Goal: Transaction & Acquisition: Purchase product/service

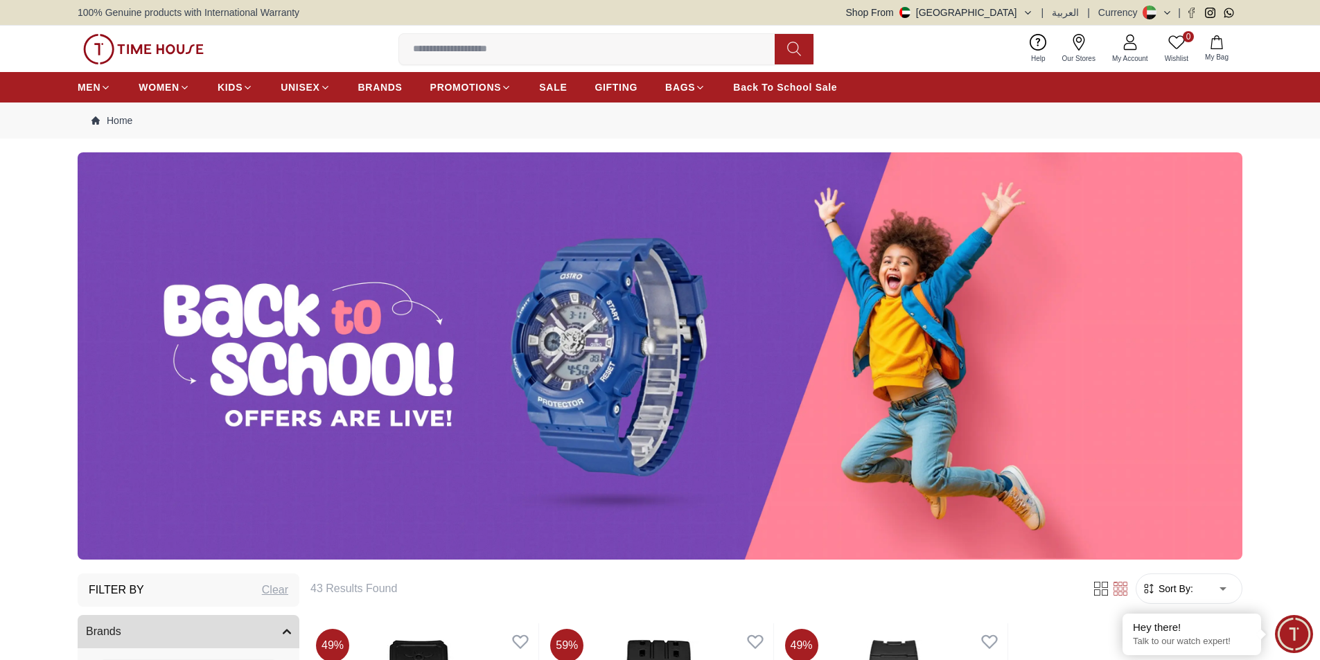
click at [511, 351] on img at bounding box center [660, 355] width 1165 height 407
click at [383, 387] on img at bounding box center [660, 355] width 1165 height 407
click at [678, 372] on img at bounding box center [660, 355] width 1165 height 407
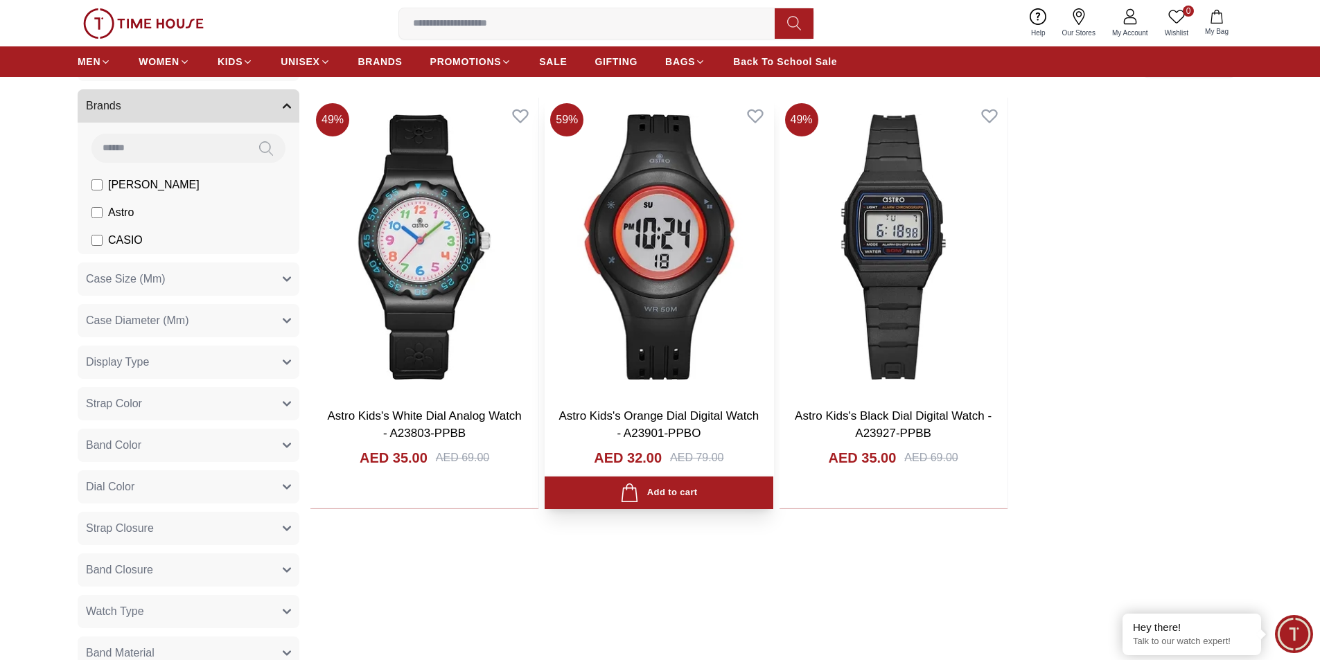
scroll to position [554, 0]
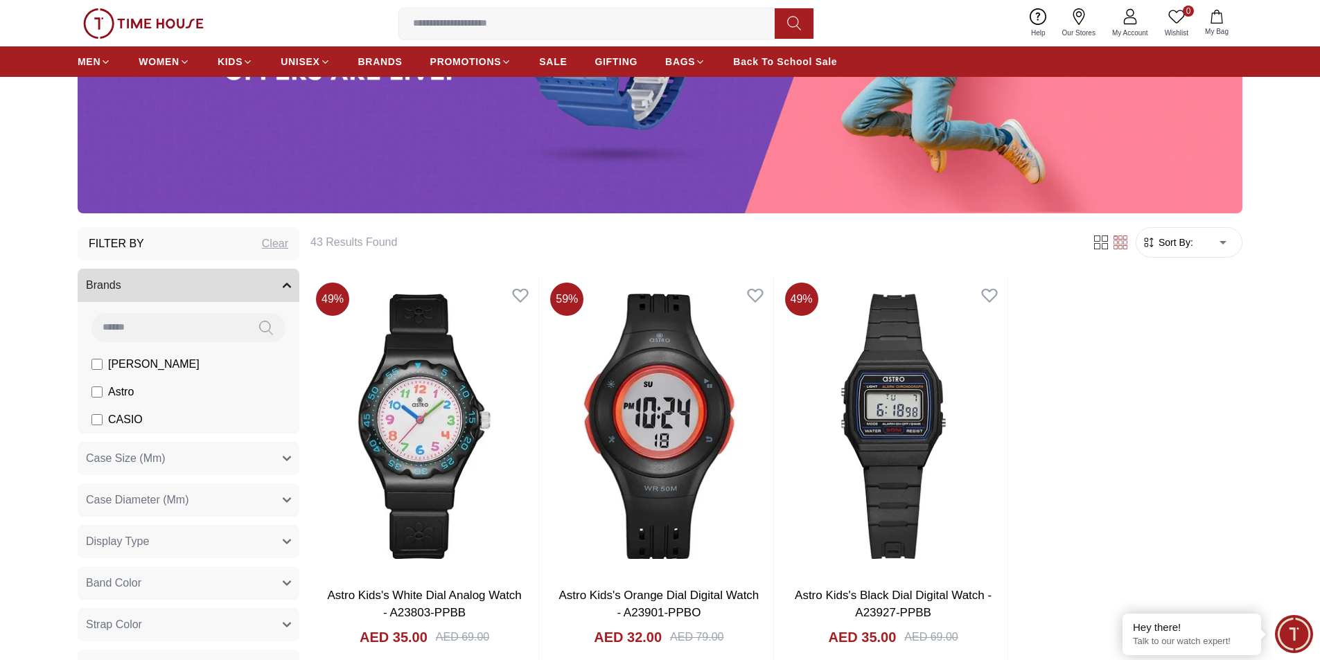
click at [103, 420] on label "CASIO" at bounding box center [116, 420] width 51 height 17
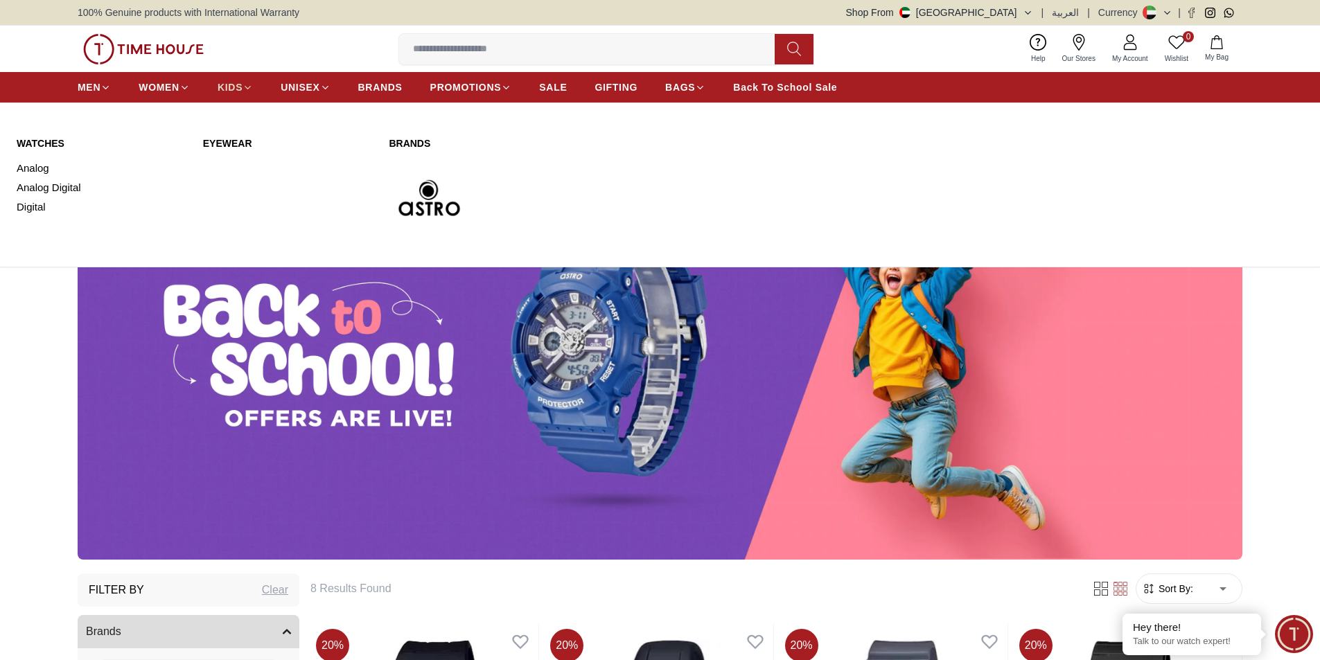
click at [228, 89] on span "KIDS" at bounding box center [230, 87] width 25 height 14
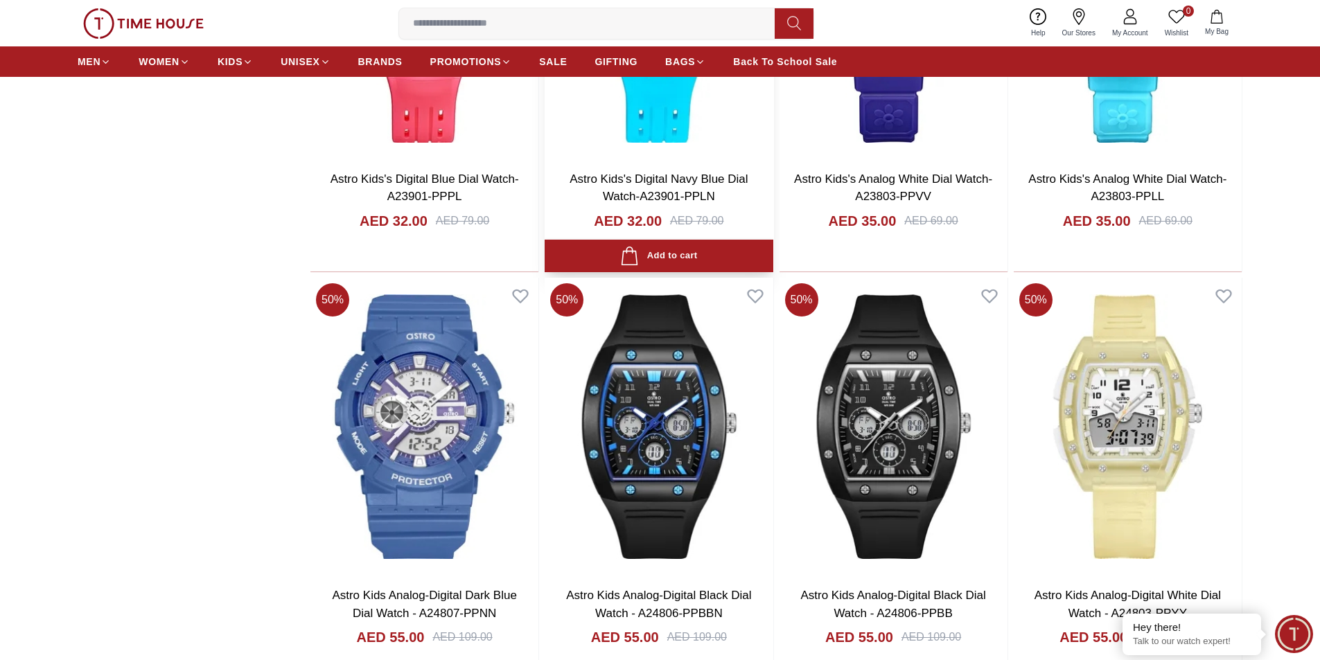
scroll to position [1732, 0]
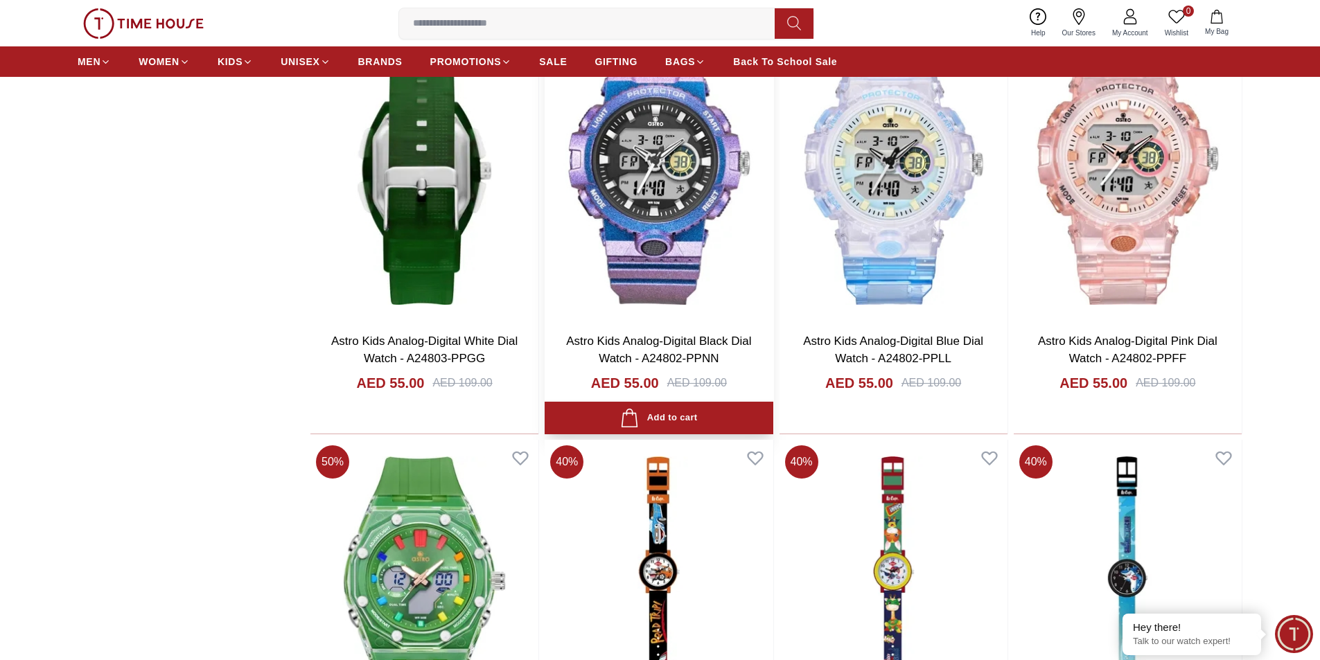
scroll to position [2217, 0]
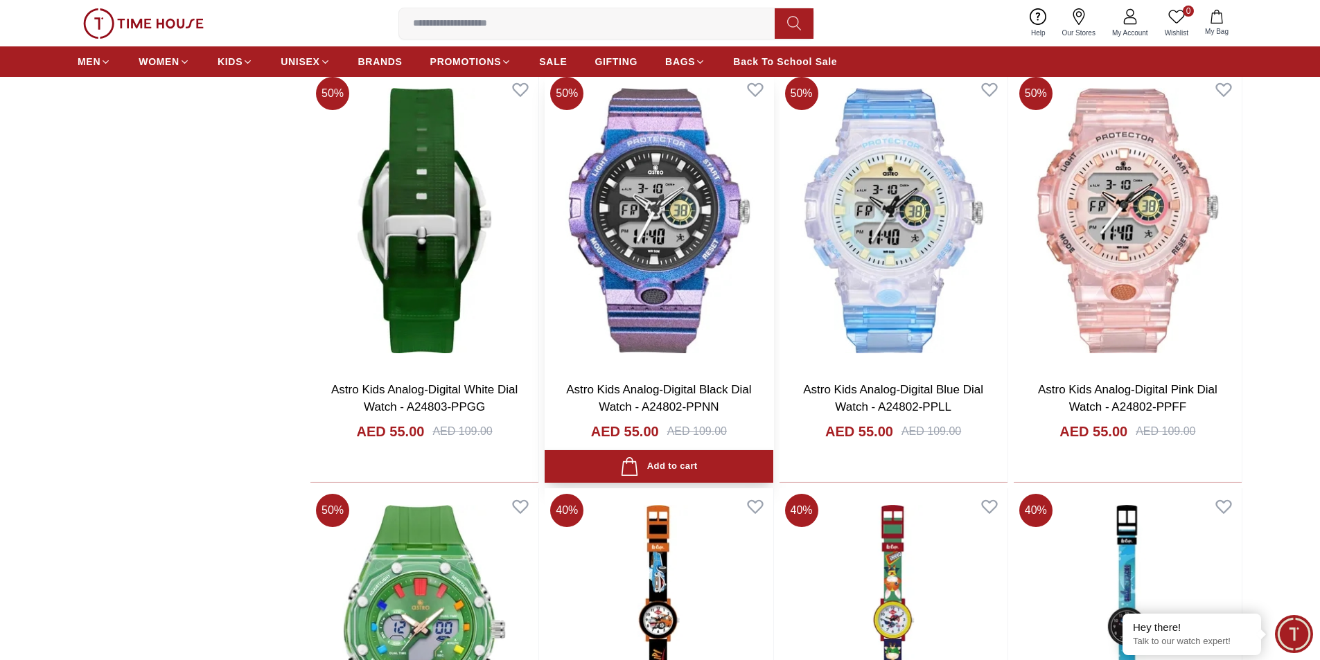
click at [667, 251] on img at bounding box center [659, 220] width 228 height 298
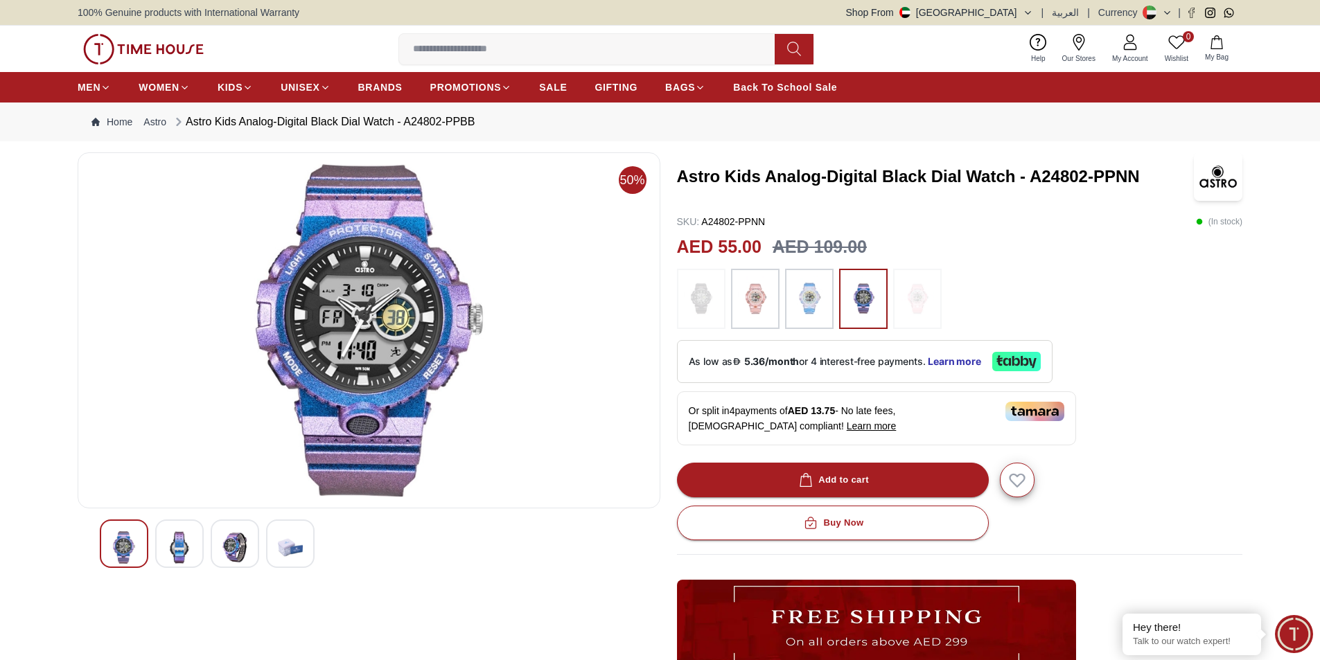
click at [775, 308] on div at bounding box center [755, 299] width 49 height 61
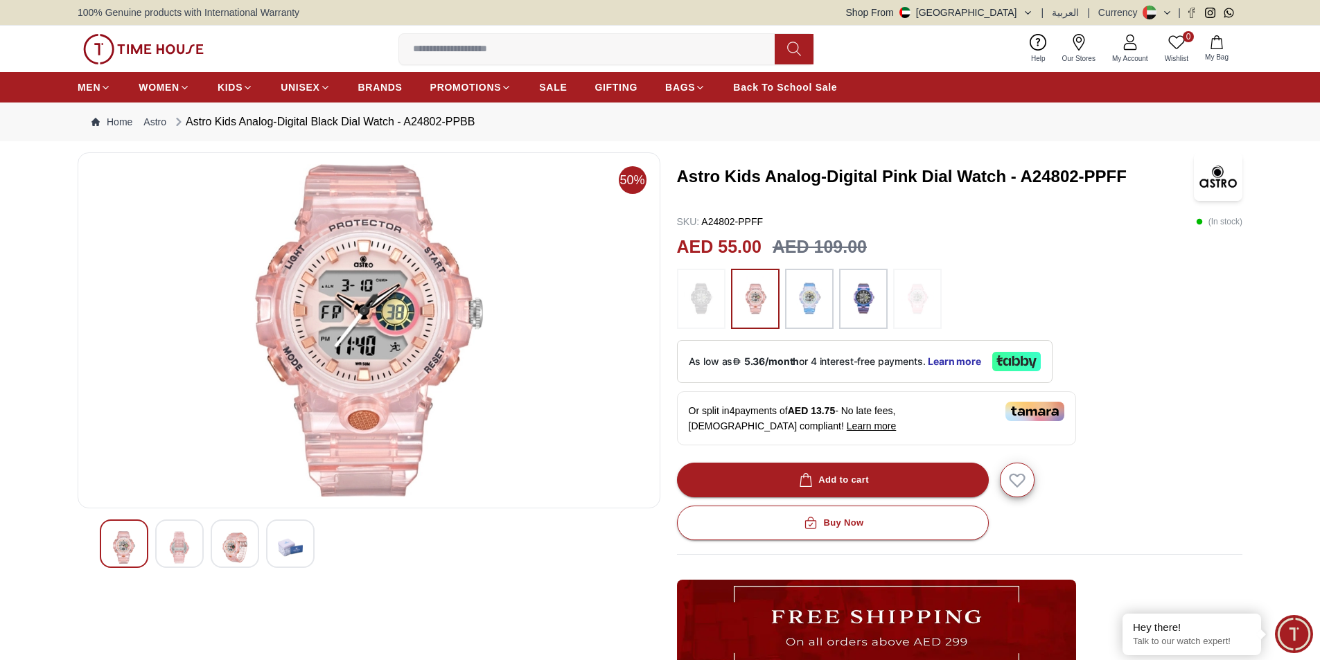
click at [799, 306] on img at bounding box center [809, 299] width 35 height 47
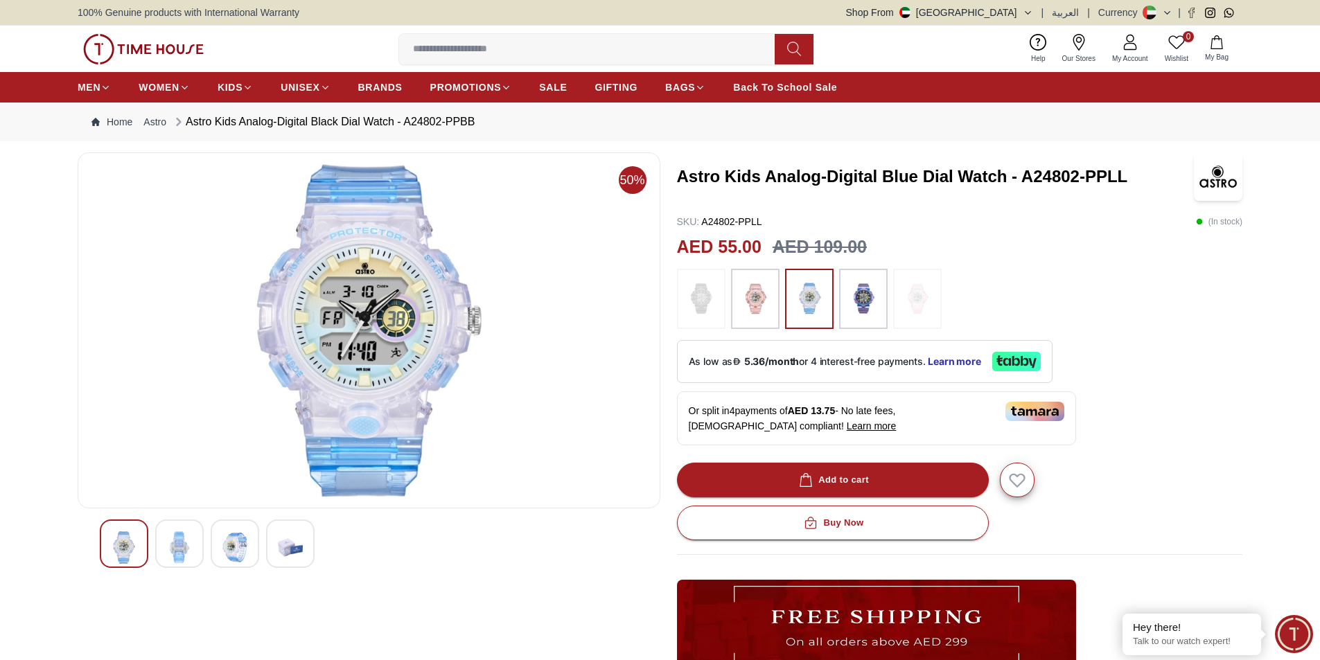
click at [857, 303] on img at bounding box center [863, 299] width 35 height 47
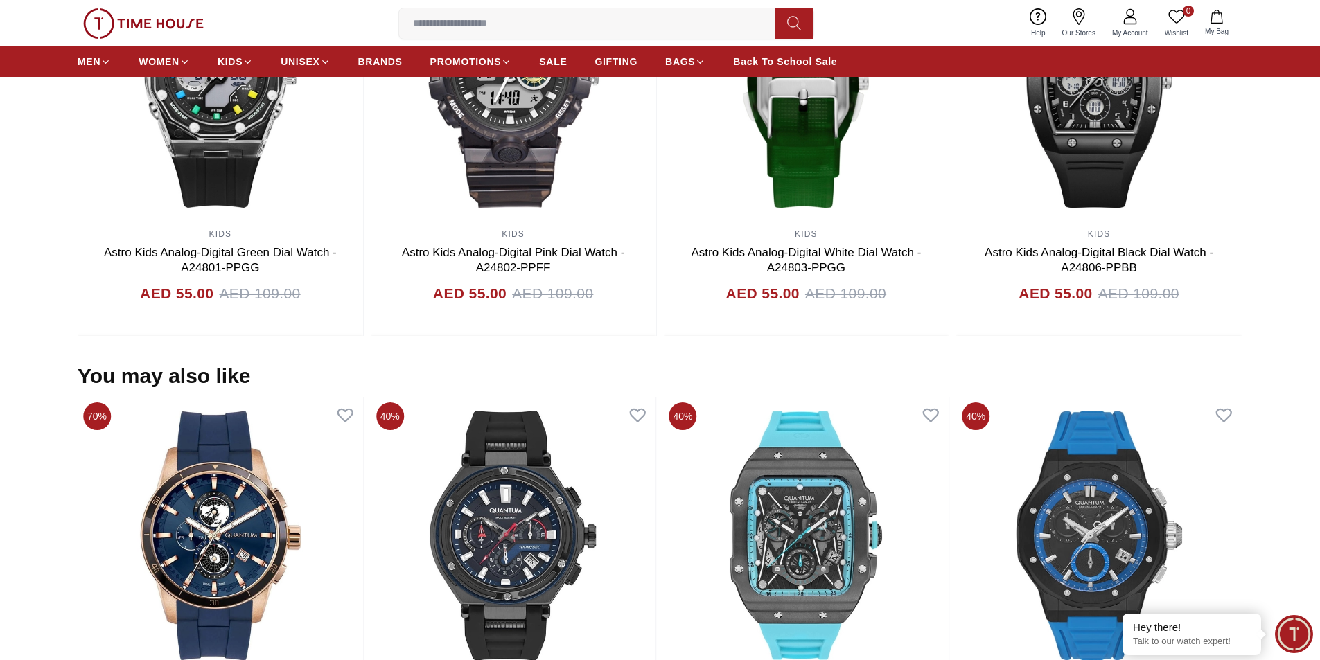
scroll to position [1039, 0]
